Goal: Find specific page/section: Find specific page/section

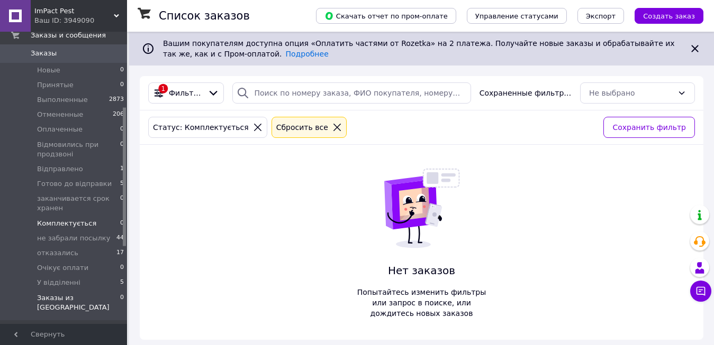
scroll to position [159, 0]
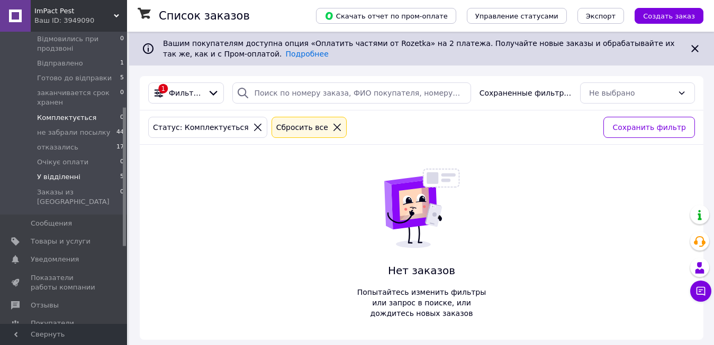
click at [93, 178] on li "У відділенні 5" at bounding box center [65, 177] width 130 height 15
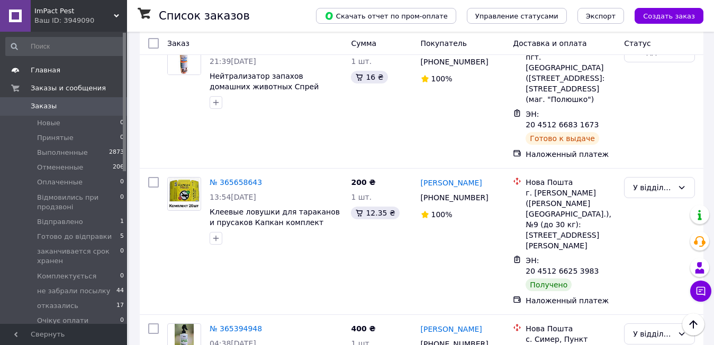
click at [47, 73] on span "Главная" at bounding box center [46, 71] width 30 height 10
